Goal: Find specific page/section: Find specific page/section

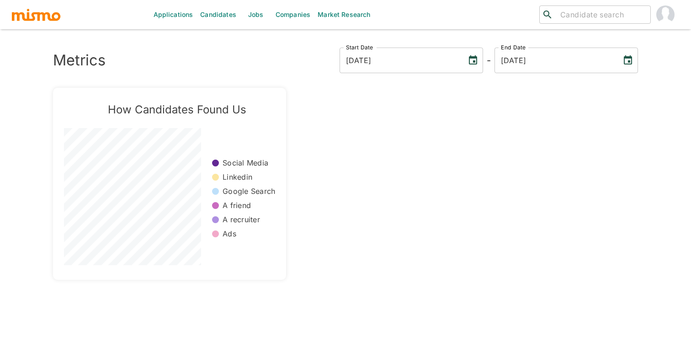
click at [251, 18] on link "Jobs" at bounding box center [256, 14] width 32 height 29
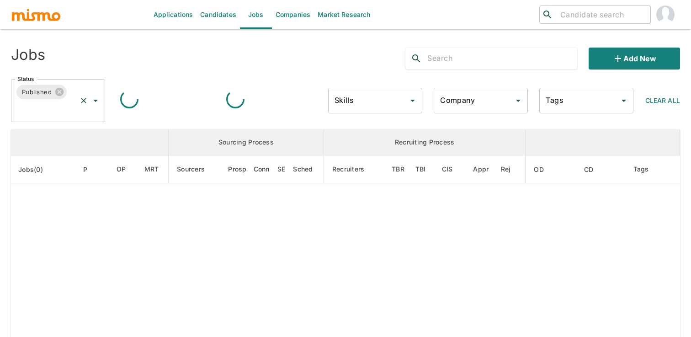
click at [92, 98] on icon "Open" at bounding box center [95, 100] width 11 height 11
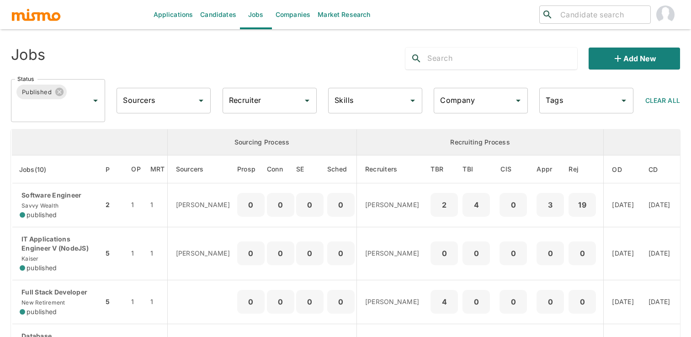
click at [81, 132] on th "enhanced table" at bounding box center [90, 142] width 156 height 26
click at [94, 101] on icon "Open" at bounding box center [95, 100] width 11 height 11
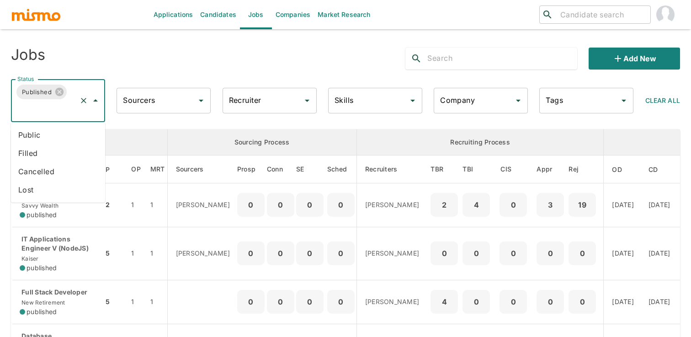
click at [74, 128] on li "Public" at bounding box center [58, 135] width 94 height 18
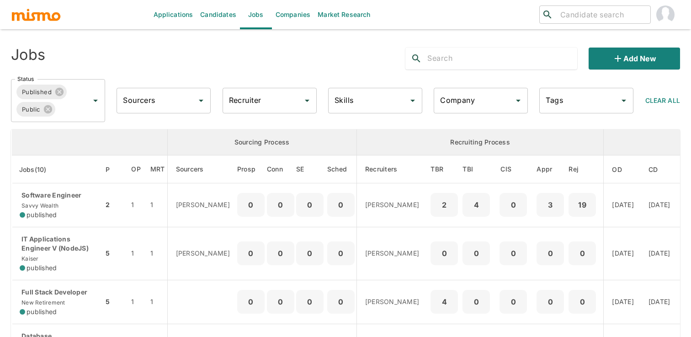
click at [251, 99] on div "Recruiter Recruiter" at bounding box center [270, 101] width 94 height 26
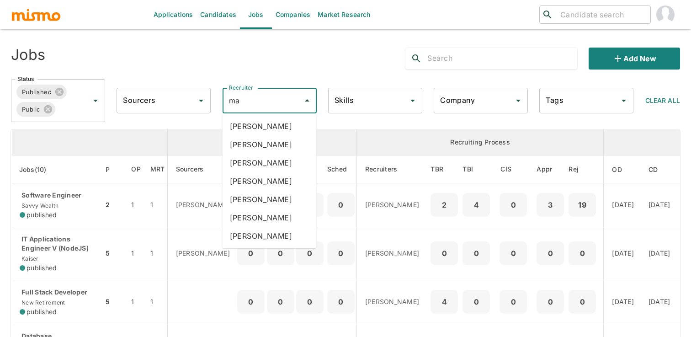
type input "mai"
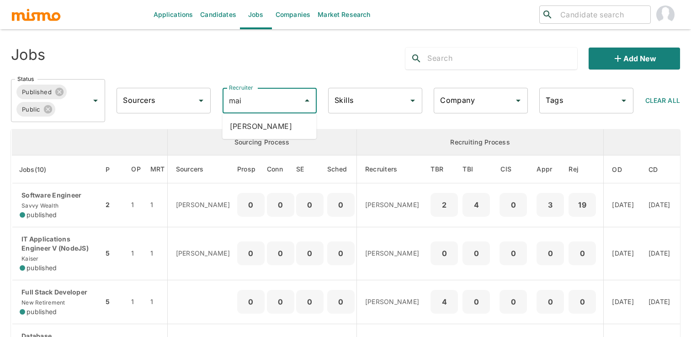
click at [265, 126] on li "Maia Reyes" at bounding box center [270, 126] width 94 height 18
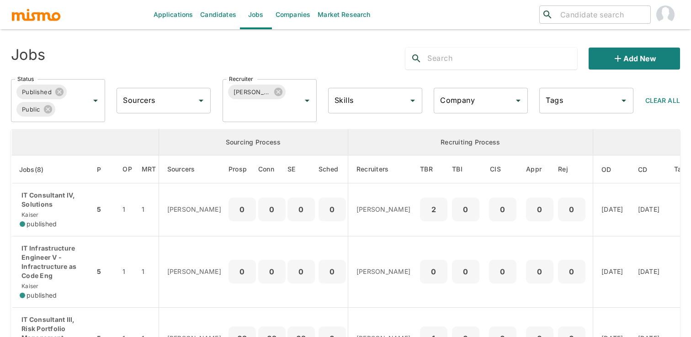
click at [455, 64] on input "text" at bounding box center [501, 58] width 149 height 15
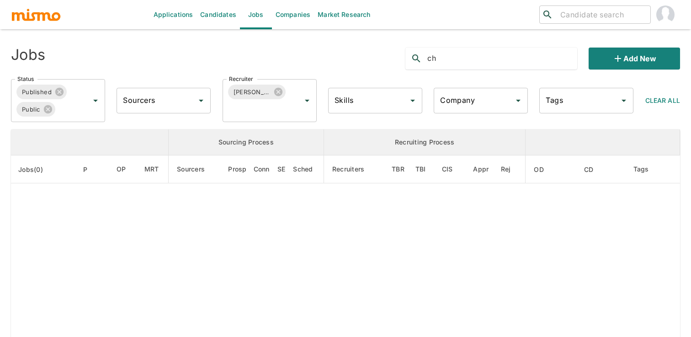
type input "c"
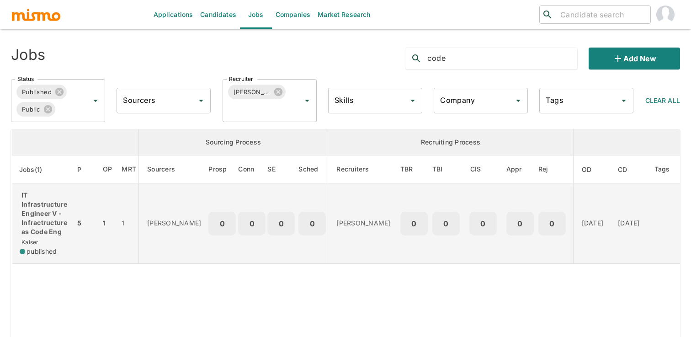
type input "code"
click at [94, 225] on td "5" at bounding box center [85, 223] width 21 height 80
